Goal: Information Seeking & Learning: Learn about a topic

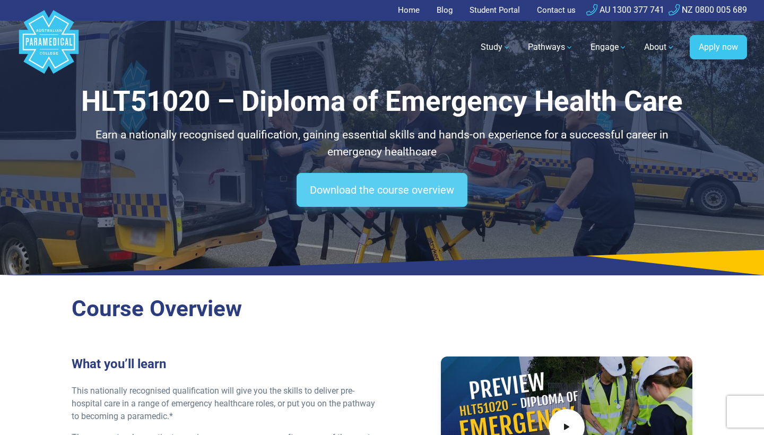
click at [358, 192] on link "Download the course overview" at bounding box center [382, 190] width 171 height 34
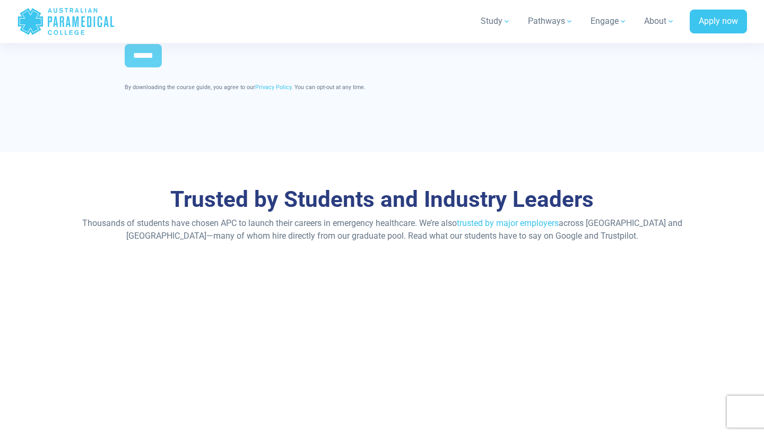
scroll to position [6014, 0]
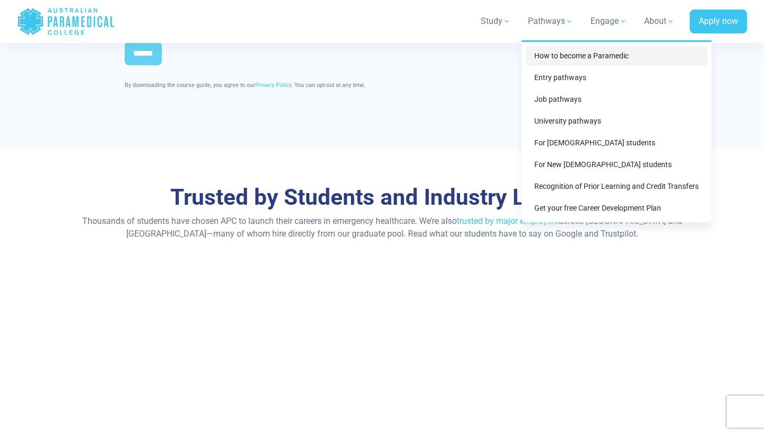
click at [576, 54] on link "How to become a Paramedic" at bounding box center [616, 56] width 181 height 20
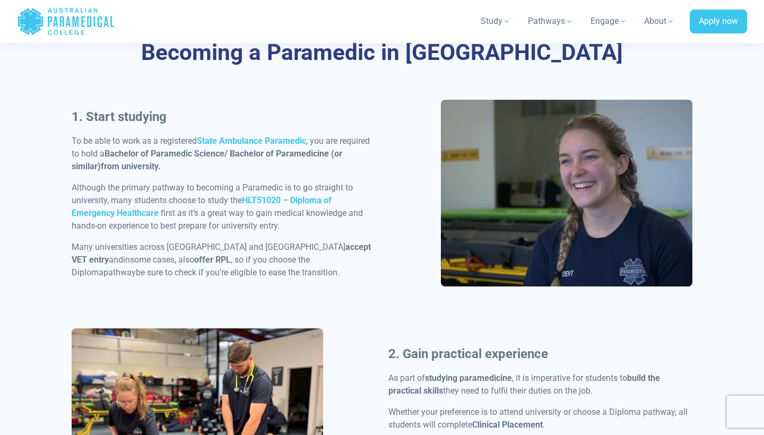
scroll to position [509, 0]
drag, startPoint x: 108, startPoint y: 151, endPoint x: 138, endPoint y: 157, distance: 30.8
click at [138, 157] on strong "Bachelor of Paramedic Science/ Bachelor of Paramedicine (or similar)" at bounding box center [207, 160] width 271 height 23
click at [108, 155] on strong "Bachelor of Paramedic Science/ Bachelor of Paramedicine (or similar)" at bounding box center [207, 160] width 271 height 23
drag, startPoint x: 108, startPoint y: 155, endPoint x: 215, endPoint y: 153, distance: 107.2
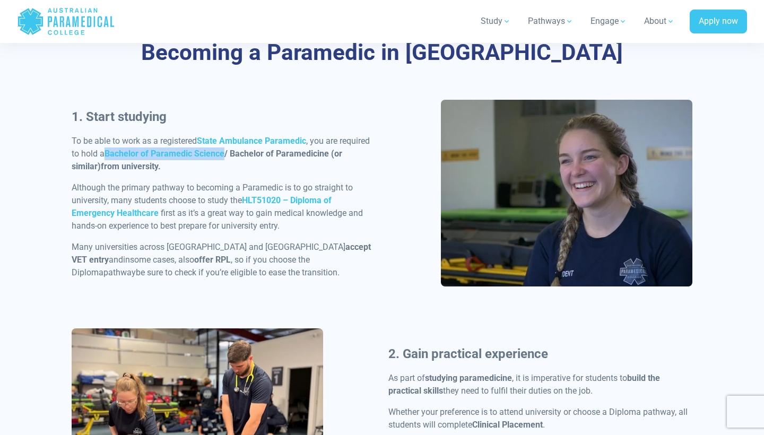
click at [219, 153] on strong "Bachelor of Paramedic Science/ Bachelor of Paramedicine (or similar)" at bounding box center [207, 160] width 271 height 23
copy strong "Bachelor of Paramedic Science"
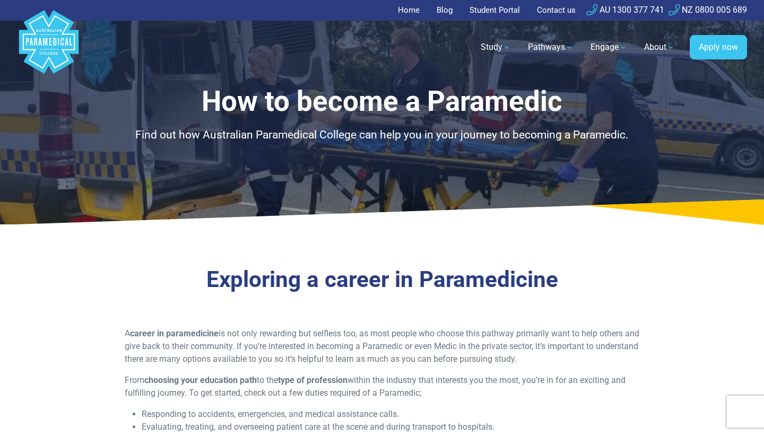
scroll to position [0, 0]
